Goal: Information Seeking & Learning: Learn about a topic

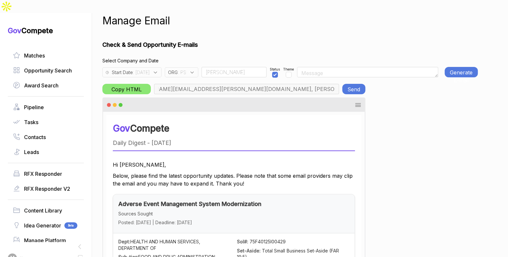
scroll to position [1, 0]
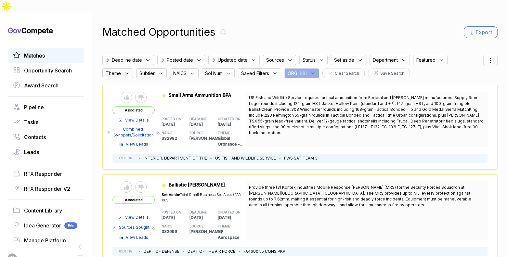
drag, startPoint x: 310, startPoint y: 60, endPoint x: 314, endPoint y: 63, distance: 5.3
click at [312, 68] on div "ORG : MH" at bounding box center [301, 73] width 35 height 10
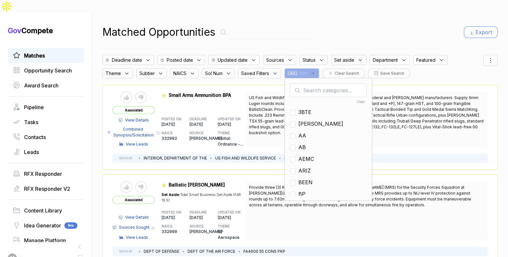
click at [320, 84] on input "text" at bounding box center [328, 91] width 77 height 14
type input "nf"
click at [306, 120] on span "NF" at bounding box center [301, 124] width 7 height 8
checkbox input "true"
drag, startPoint x: 355, startPoint y: 23, endPoint x: 419, endPoint y: 32, distance: 64.4
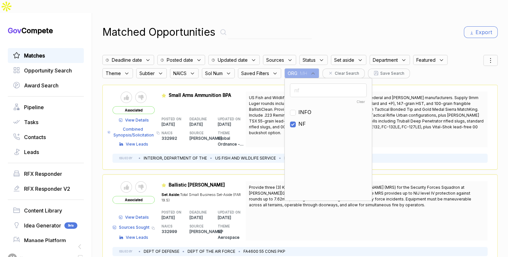
click at [357, 24] on div "Matched Opportunities Export" at bounding box center [299, 32] width 395 height 16
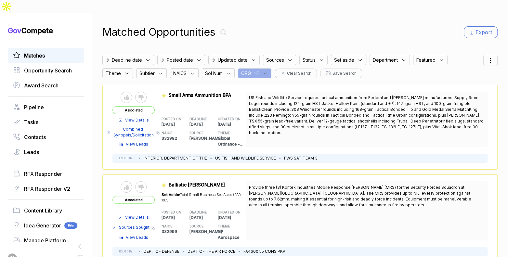
click at [487, 57] on icon at bounding box center [491, 61] width 8 height 8
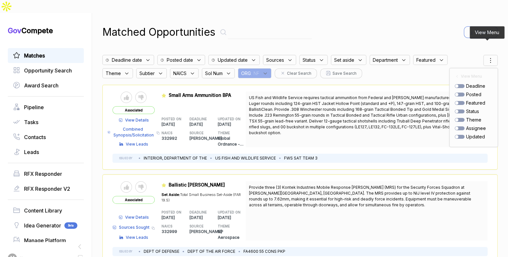
click at [457, 93] on div at bounding box center [460, 95] width 10 height 4
checkbox input "true"
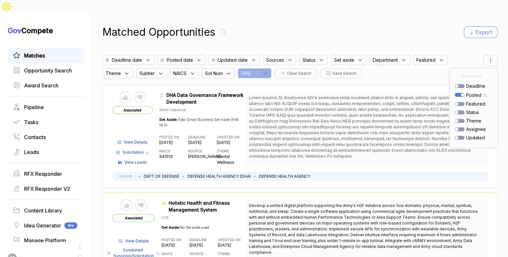
click at [276, 133] on span at bounding box center [366, 126] width 234 height 63
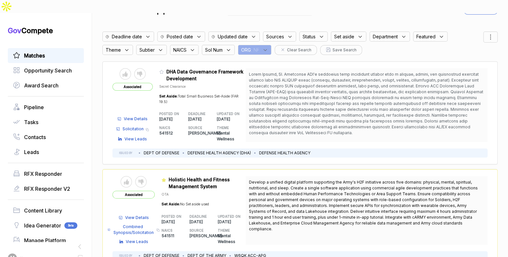
scroll to position [28, 0]
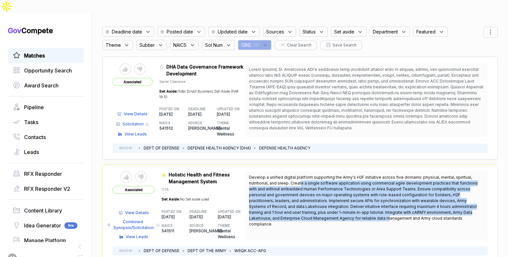
drag, startPoint x: 301, startPoint y: 167, endPoint x: 346, endPoint y: 206, distance: 60.2
click at [335, 205] on span "Develop a unified digital platform supporting the Army's H2F initiative across …" at bounding box center [366, 201] width 235 height 53
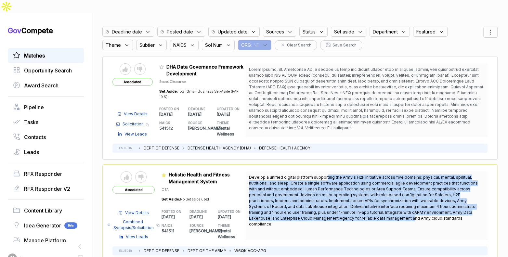
drag, startPoint x: 359, startPoint y: 207, endPoint x: 325, endPoint y: 166, distance: 53.1
click at [325, 175] on span "Develop a unified digital platform supporting the Army's H2F initiative across …" at bounding box center [366, 201] width 235 height 53
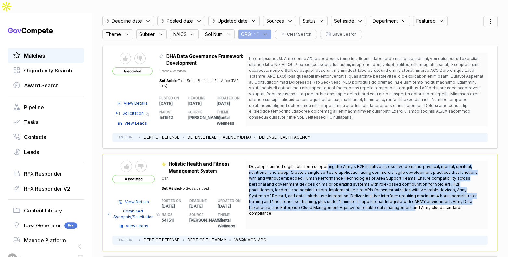
scroll to position [43, 0]
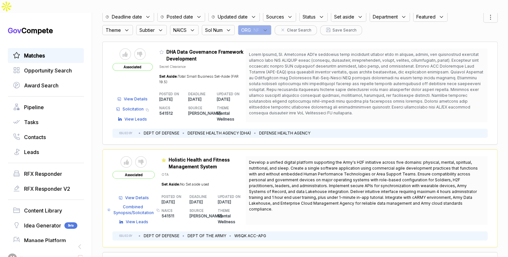
click at [144, 195] on span "View Details" at bounding box center [137, 198] width 24 height 6
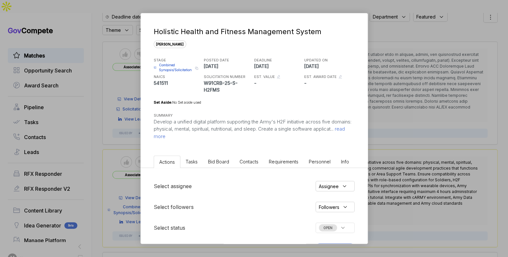
click at [217, 160] on span "Bid Board" at bounding box center [218, 162] width 21 height 6
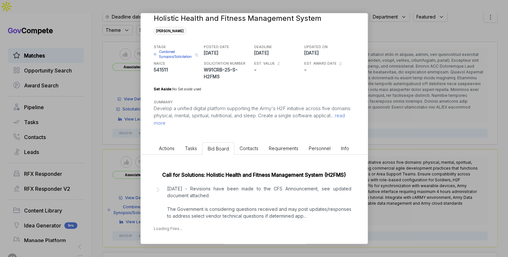
click at [229, 191] on p "11 September - Revisions have been made to the CFS Announcement, see updated do…" at bounding box center [259, 202] width 184 height 34
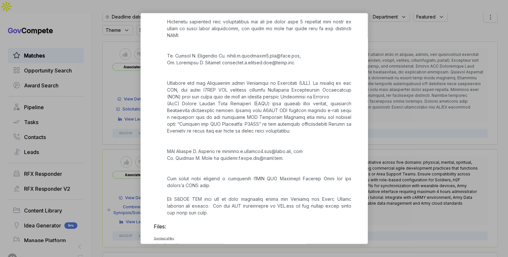
scroll to position [831, 0]
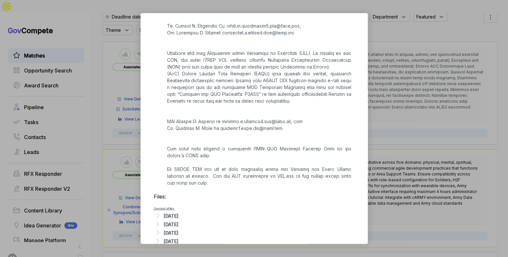
click at [178, 213] on div "Sep 11, 2025" at bounding box center [171, 216] width 15 height 7
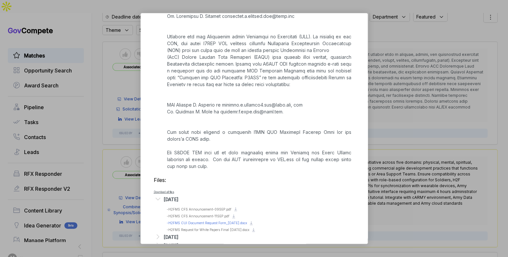
scroll to position [860, 0]
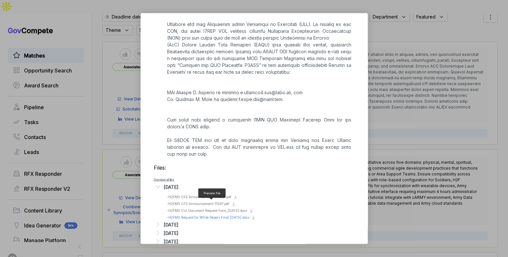
click at [217, 215] on span "- H2FMS Request for White Papers Final 04SEP2025.docx" at bounding box center [208, 217] width 83 height 4
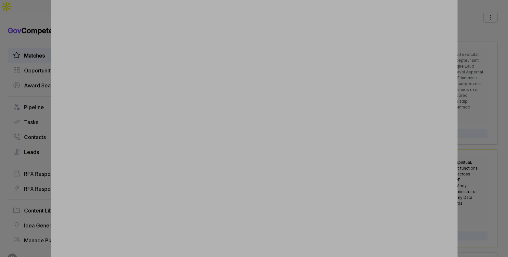
click at [475, 118] on div at bounding box center [254, 128] width 508 height 257
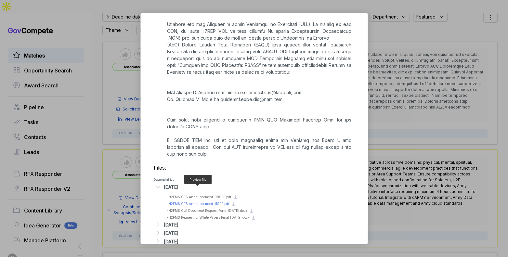
click at [218, 202] on span "- H2FMS CFS Announcement-11SEP.pdf" at bounding box center [198, 204] width 63 height 4
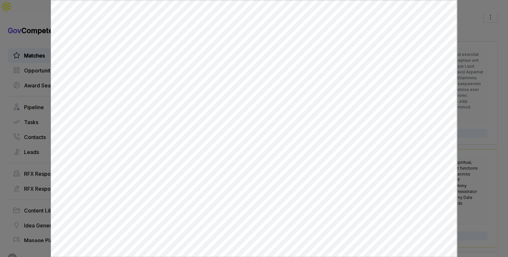
scroll to position [0, 0]
click at [484, 110] on div at bounding box center [254, 128] width 508 height 257
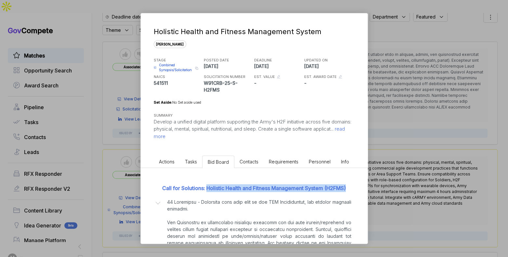
drag, startPoint x: 357, startPoint y: 187, endPoint x: 205, endPoint y: 189, distance: 151.1
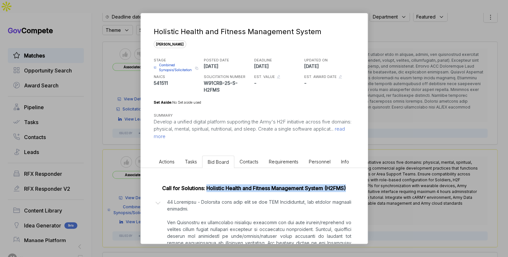
copy link "Holistic Health and Fitness Management System (H2FMS)"
click at [392, 143] on div "Holistic Health and Fitness Management System sam STAGE Combined Synopsis/Solic…" at bounding box center [254, 128] width 508 height 257
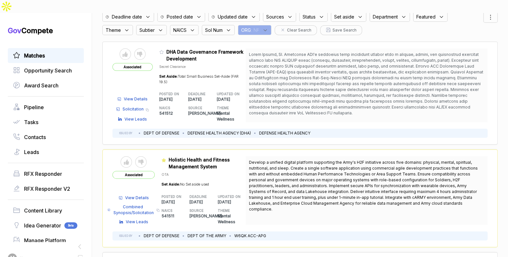
drag, startPoint x: 434, startPoint y: 189, endPoint x: 251, endPoint y: 149, distance: 187.4
click at [251, 156] on div "Develop a unified digital platform supporting the Army's H2F initiative across …" at bounding box center [367, 190] width 242 height 69
copy span "Develop a unified digital platform supporting the Army's H2F initiative across …"
click at [136, 204] on span "Combined Synopsis/Solicitation" at bounding box center [134, 210] width 42 height 12
drag, startPoint x: 261, startPoint y: 15, endPoint x: 262, endPoint y: 18, distance: 3.8
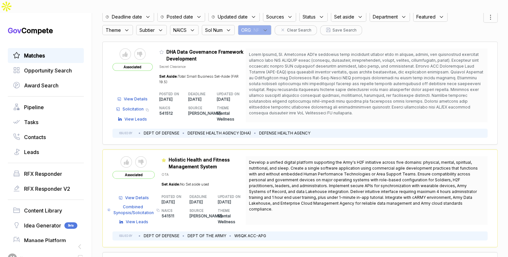
click at [259, 27] on span ": NF" at bounding box center [255, 30] width 8 height 7
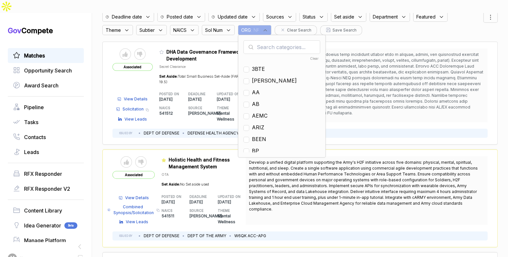
click at [276, 40] on input "text" at bounding box center [281, 47] width 77 height 14
type input "mh"
click at [254, 65] on span "MH" at bounding box center [256, 69] width 9 height 8
checkbox input "true"
drag, startPoint x: 473, startPoint y: 19, endPoint x: 488, endPoint y: 28, distance: 17.9
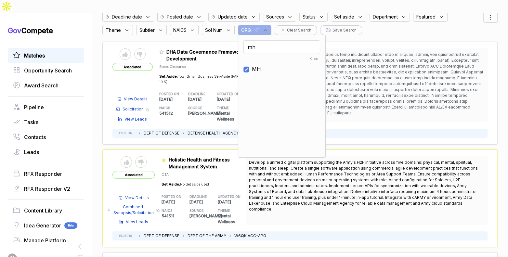
click at [473, 19] on div "Deadline date Posted date Updated date Sources Status Set aside Department Feat…" at bounding box center [292, 21] width 381 height 27
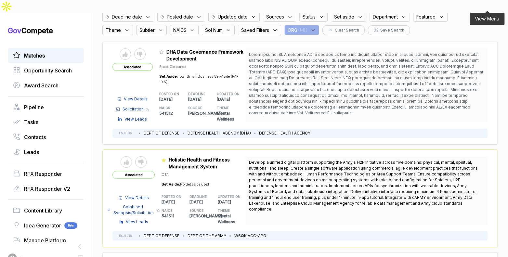
drag, startPoint x: 487, startPoint y: 6, endPoint x: 487, endPoint y: 9, distance: 4.0
click at [487, 13] on icon at bounding box center [491, 17] width 8 height 8
click at [459, 49] on div at bounding box center [460, 51] width 10 height 4
checkbox input "true"
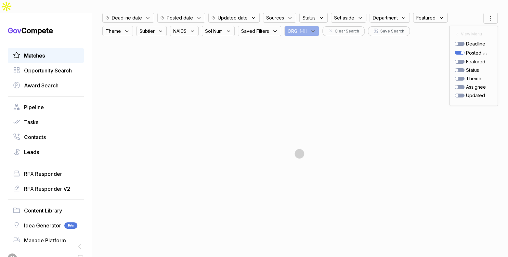
scroll to position [43, 0]
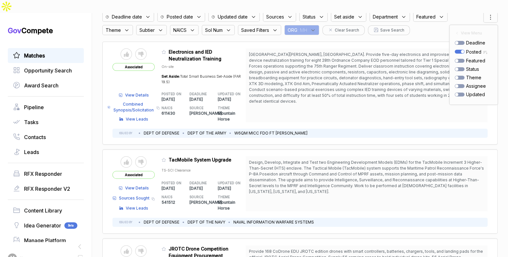
click at [284, 88] on div "Fort Bragg, NC. Provide five-day electronics and improvised explosive device ne…" at bounding box center [367, 85] width 242 height 74
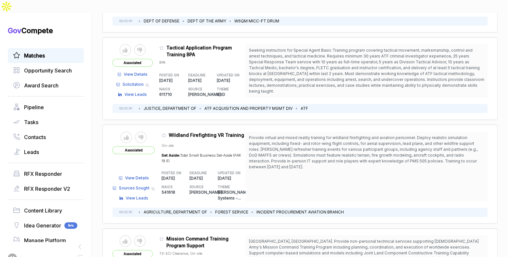
scroll to position [353, 0]
click at [164, 133] on icon at bounding box center [164, 135] width 4 height 4
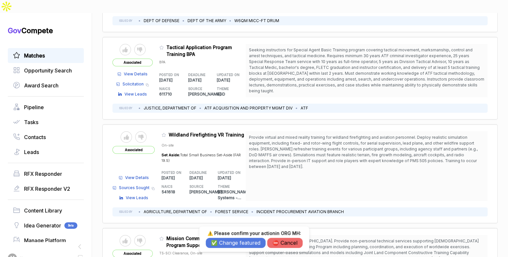
drag, startPoint x: 243, startPoint y: 243, endPoint x: 247, endPoint y: 236, distance: 8.4
click at [242, 243] on button "✅ Change featured" at bounding box center [236, 243] width 60 height 10
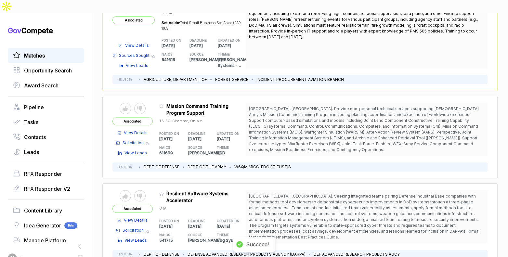
scroll to position [488, 0]
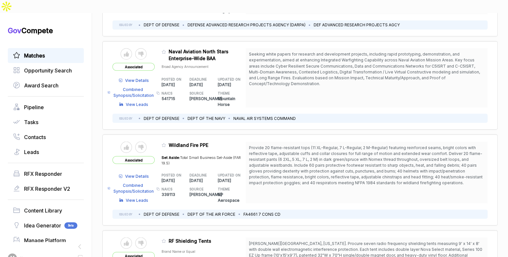
scroll to position [711, 0]
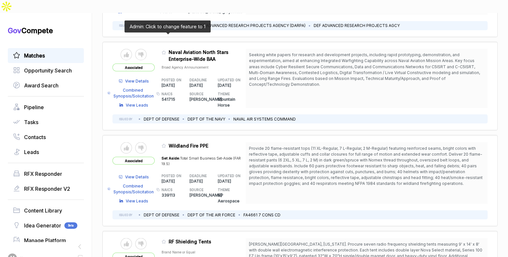
click at [165, 50] on icon at bounding box center [164, 52] width 5 height 5
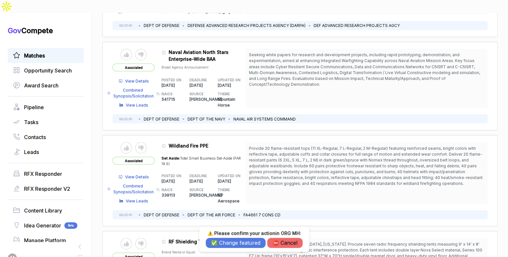
click at [234, 245] on button "✅ Change featured" at bounding box center [236, 243] width 60 height 10
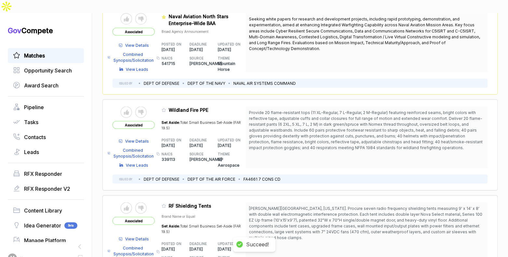
scroll to position [746, 0]
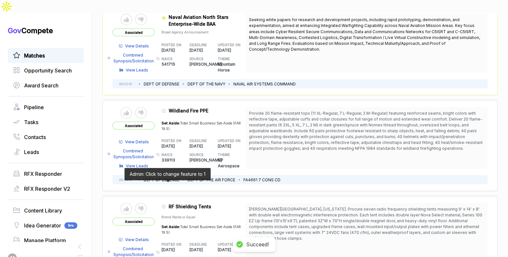
click at [166, 204] on icon at bounding box center [164, 206] width 5 height 5
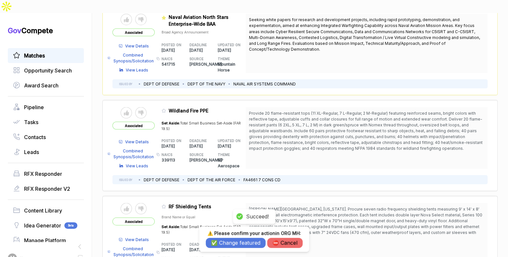
click at [281, 242] on button "⛔️ Cancel" at bounding box center [284, 243] width 35 height 10
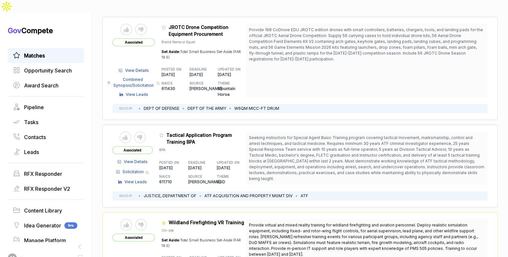
scroll to position [264, 0]
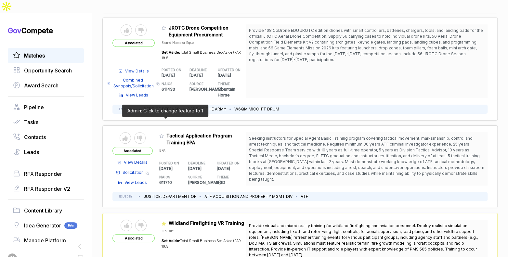
click at [163, 134] on icon at bounding box center [162, 136] width 4 height 4
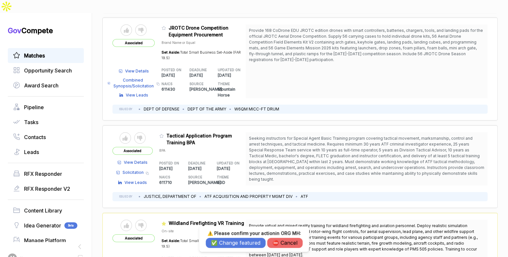
click at [223, 244] on button "✅ Change featured" at bounding box center [236, 243] width 60 height 10
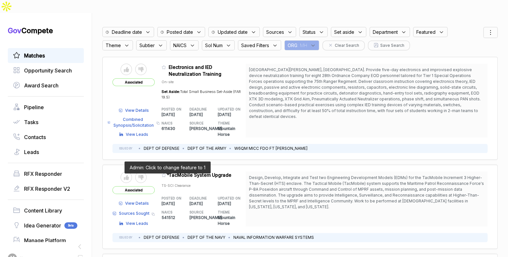
scroll to position [24, 0]
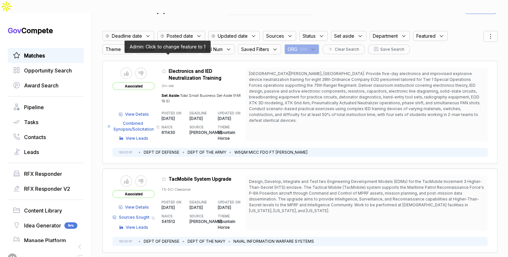
click at [165, 69] on icon at bounding box center [164, 71] width 5 height 5
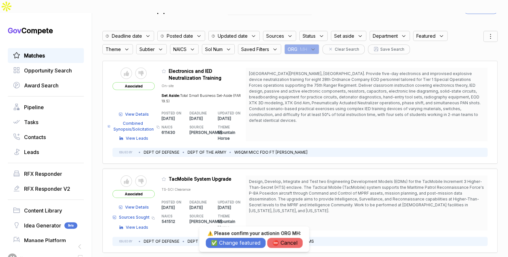
click at [223, 241] on button "✅ Change featured" at bounding box center [236, 243] width 60 height 10
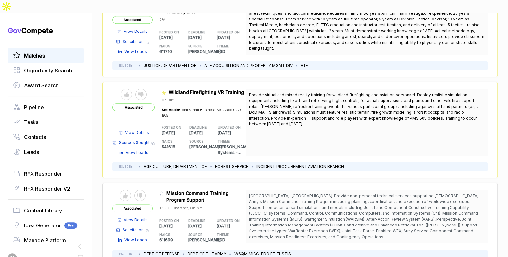
scroll to position [0, 0]
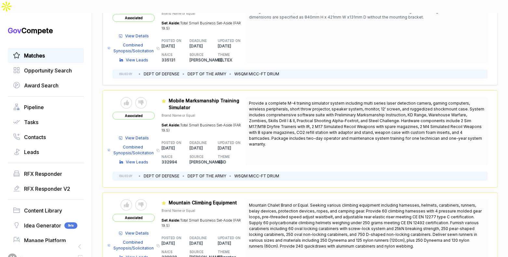
scroll to position [1698, 0]
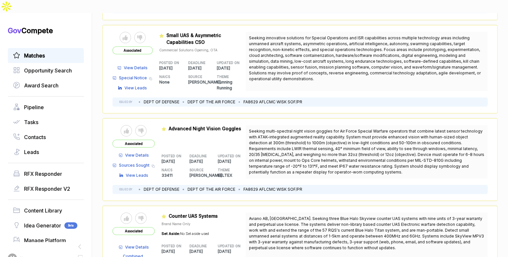
scroll to position [2620, 0]
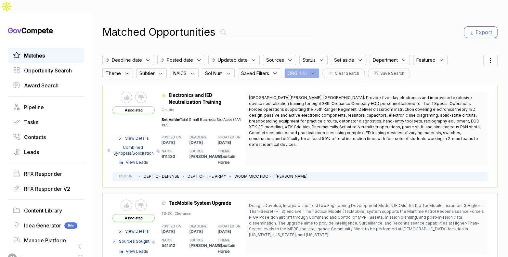
click at [305, 70] on span ": MH" at bounding box center [302, 73] width 10 height 7
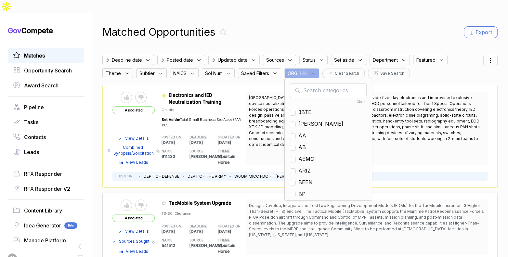
click at [318, 84] on input "text" at bounding box center [328, 91] width 77 height 14
type input "en"
click at [306, 120] on span "EN" at bounding box center [301, 124] width 7 height 8
checkbox input "true"
click at [396, 24] on div "Matched Opportunities Export" at bounding box center [299, 32] width 395 height 16
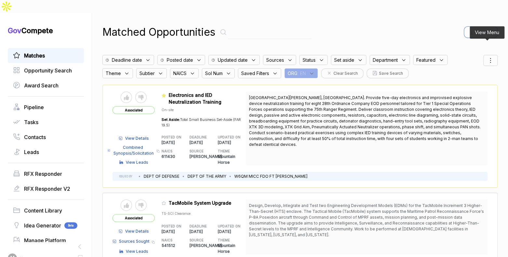
click at [487, 57] on icon at bounding box center [491, 61] width 8 height 8
click at [458, 93] on div at bounding box center [460, 95] width 10 height 4
checkbox input "true"
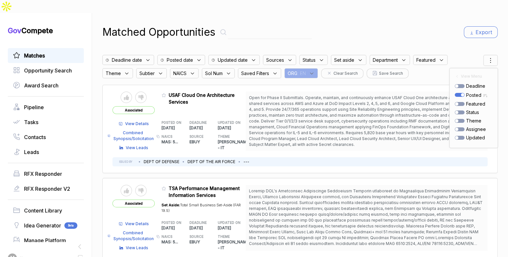
click at [421, 24] on div "Matched Opportunities Export" at bounding box center [299, 32] width 395 height 16
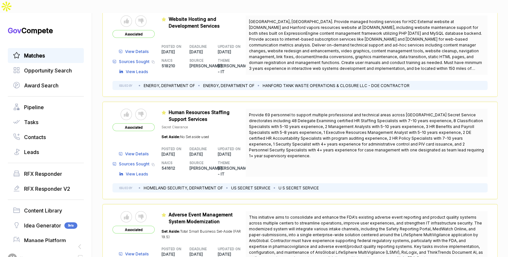
scroll to position [762, 0]
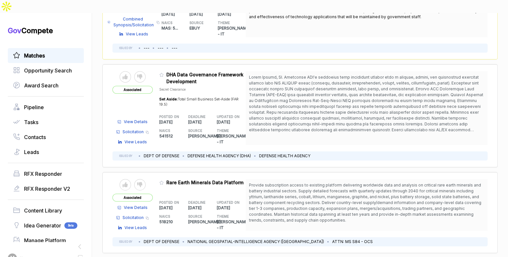
scroll to position [1686, 0]
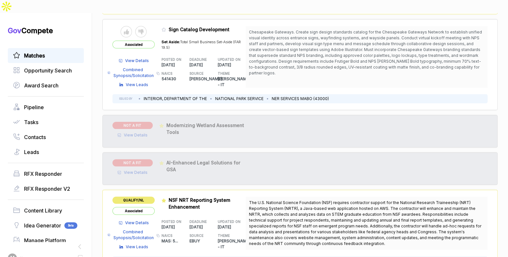
scroll to position [3119, 0]
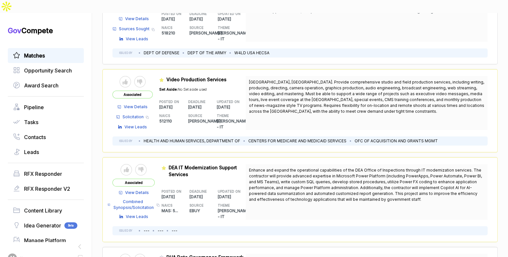
scroll to position [1296, 0]
